Goal: Task Accomplishment & Management: Manage account settings

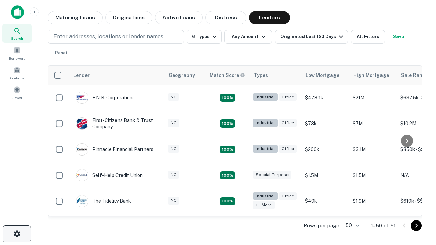
click at [17, 234] on icon "button" at bounding box center [17, 234] width 8 height 8
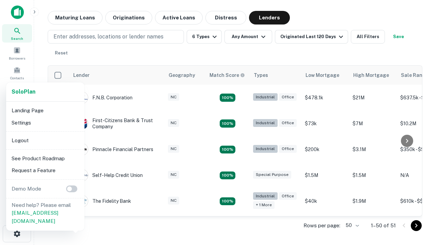
click at [45, 140] on li "Logout" at bounding box center [45, 141] width 73 height 12
